Goal: Task Accomplishment & Management: Use online tool/utility

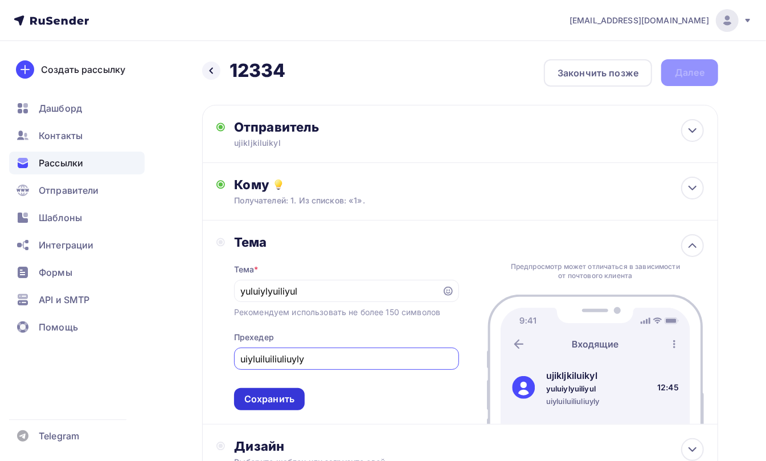
type input "uiyluiluiliuliuyly"
click at [268, 400] on div "Сохранить" at bounding box center [269, 399] width 50 height 13
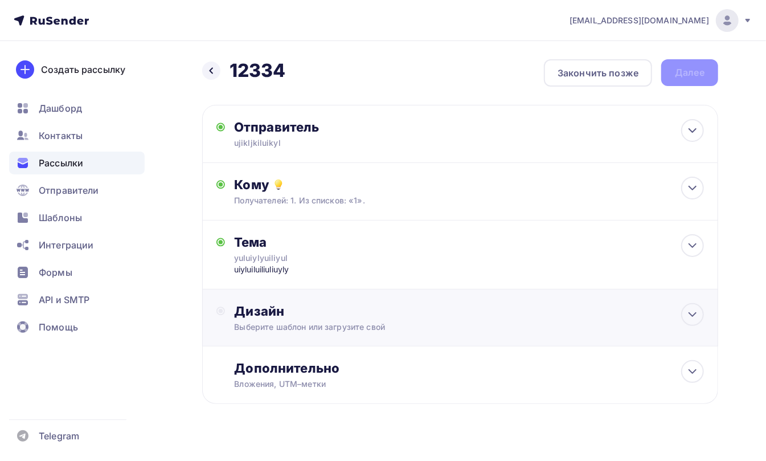
click at [258, 315] on div "Дизайн" at bounding box center [469, 311] width 470 height 16
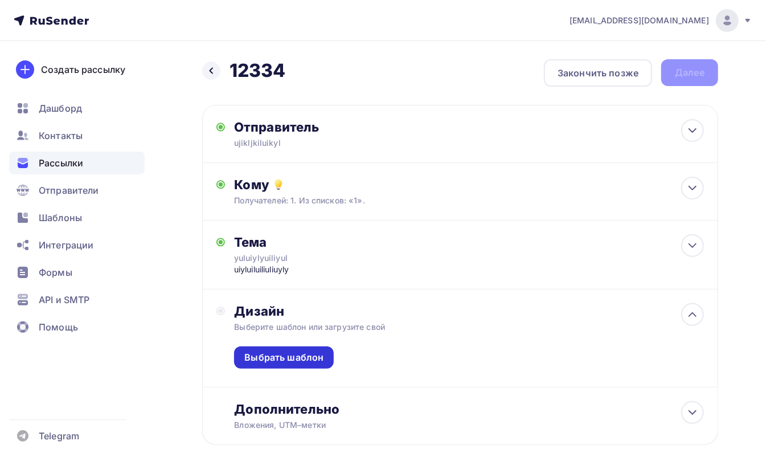
click at [277, 352] on div "Выбрать шаблон" at bounding box center [283, 357] width 79 height 13
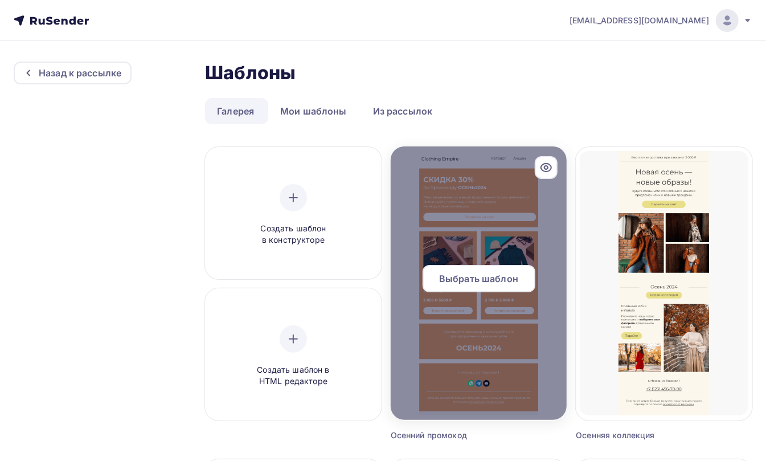
click at [475, 283] on span "Выбрать шаблон" at bounding box center [478, 279] width 79 height 14
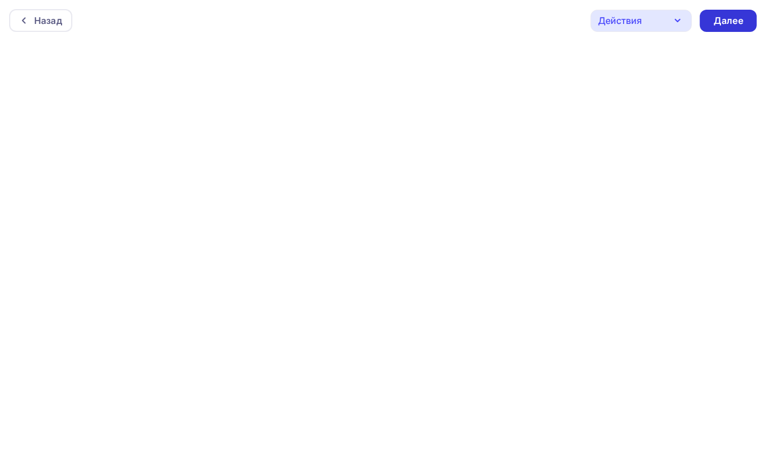
click at [733, 25] on div "Далее" at bounding box center [729, 20] width 30 height 13
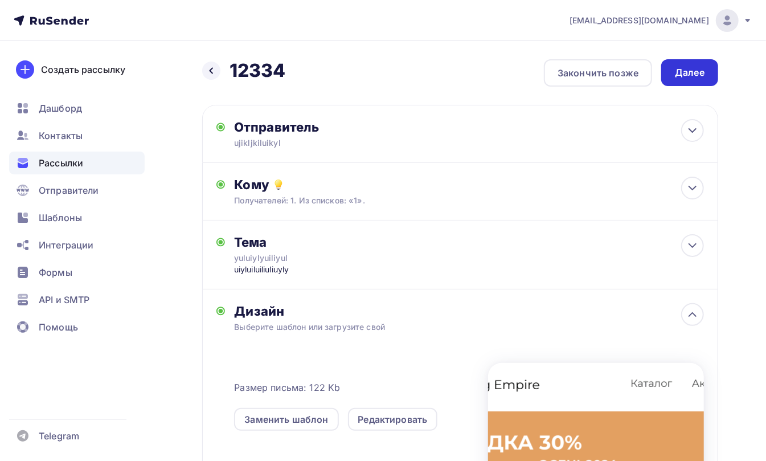
click at [692, 71] on div "Далее" at bounding box center [690, 72] width 30 height 13
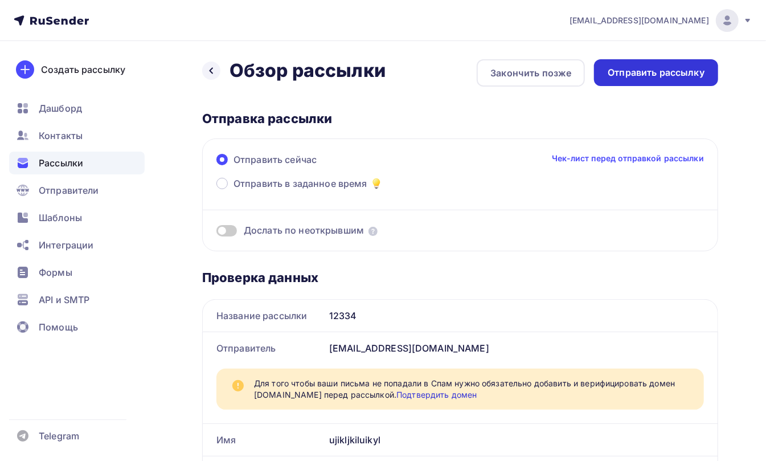
click at [647, 69] on div "Отправить рассылку" at bounding box center [656, 72] width 97 height 13
